Goal: Find specific page/section: Find specific page/section

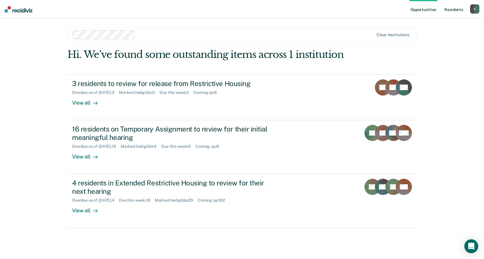
click at [452, 10] on link "Resident s" at bounding box center [453, 9] width 21 height 19
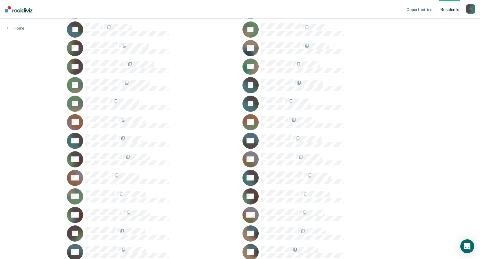
scroll to position [2404, 0]
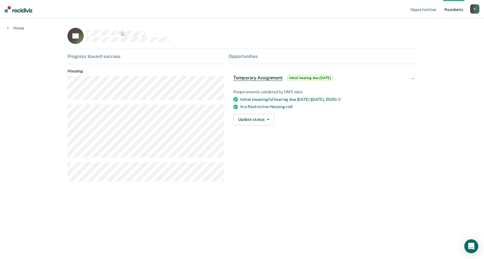
click at [456, 11] on link "Resident s" at bounding box center [453, 9] width 21 height 19
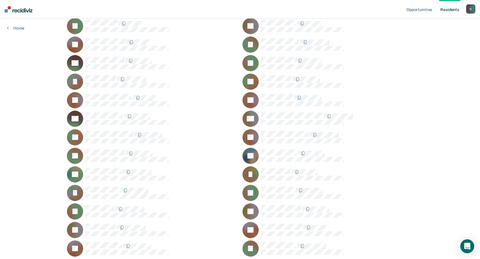
scroll to position [3562, 0]
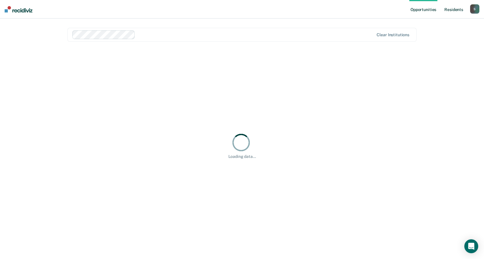
click at [452, 9] on link "Resident s" at bounding box center [453, 9] width 21 height 19
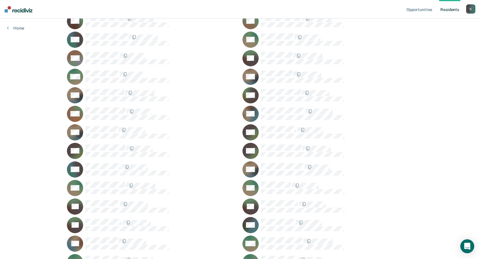
scroll to position [7440, 0]
